Goal: Navigation & Orientation: Find specific page/section

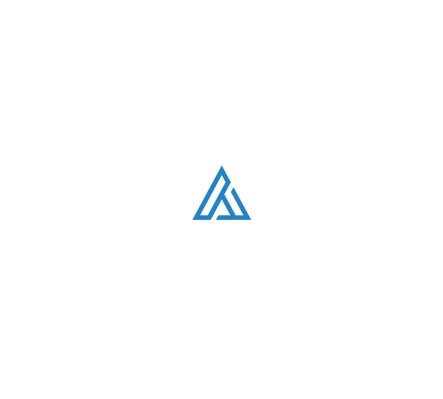
scroll to position [2357, 0]
